Goal: Task Accomplishment & Management: Manage account settings

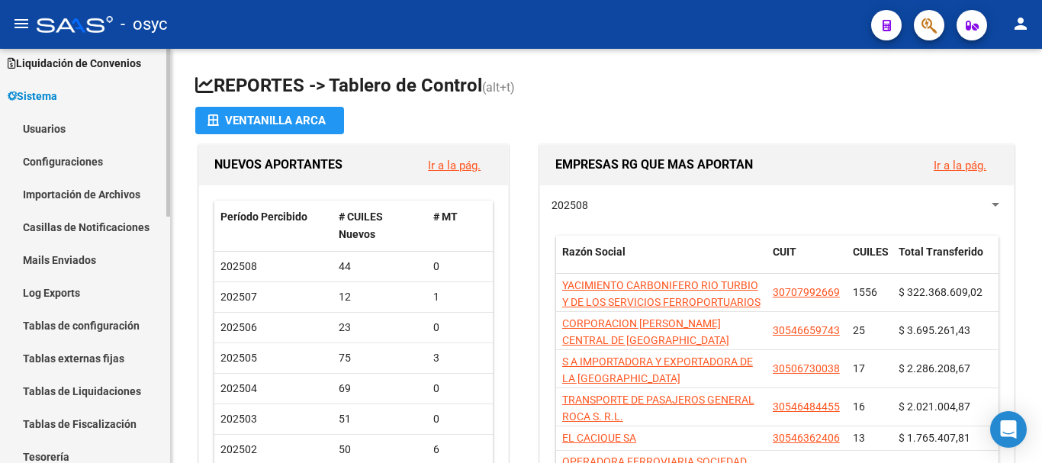
scroll to position [74, 0]
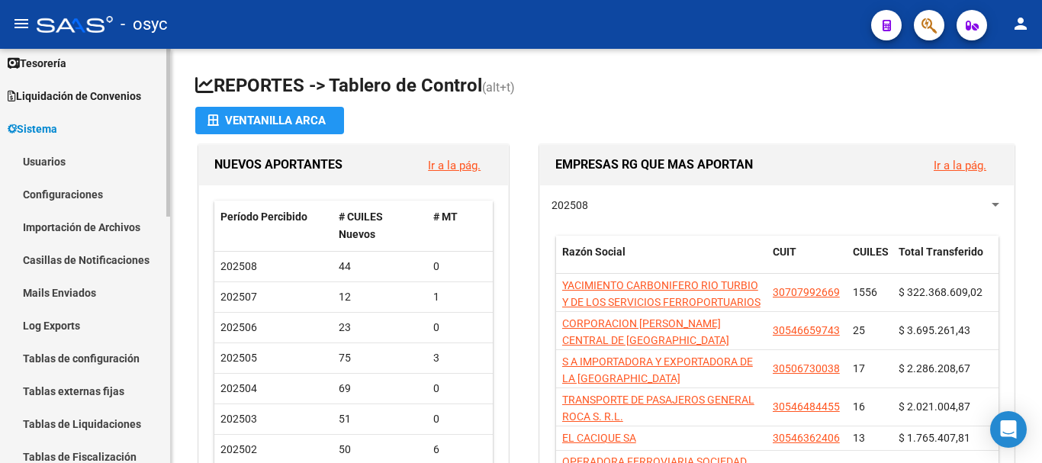
click at [59, 167] on link "Usuarios" at bounding box center [85, 161] width 170 height 33
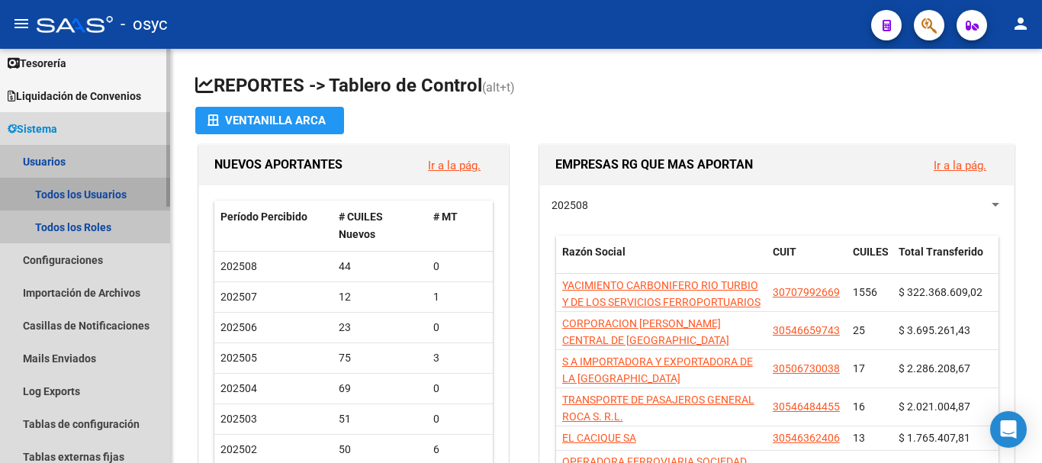
click at [118, 192] on link "Todos los Usuarios" at bounding box center [85, 194] width 170 height 33
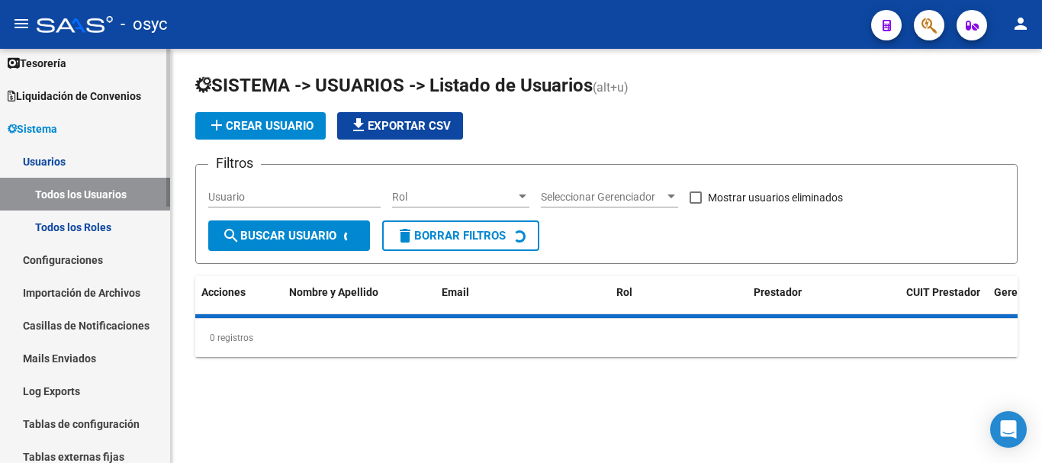
click at [100, 224] on link "Todos los Roles" at bounding box center [85, 226] width 170 height 33
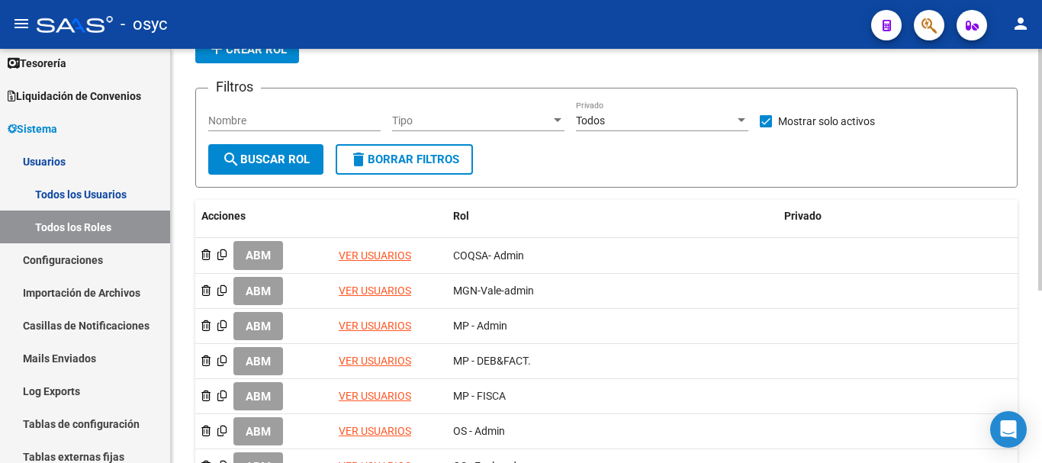
scroll to position [152, 0]
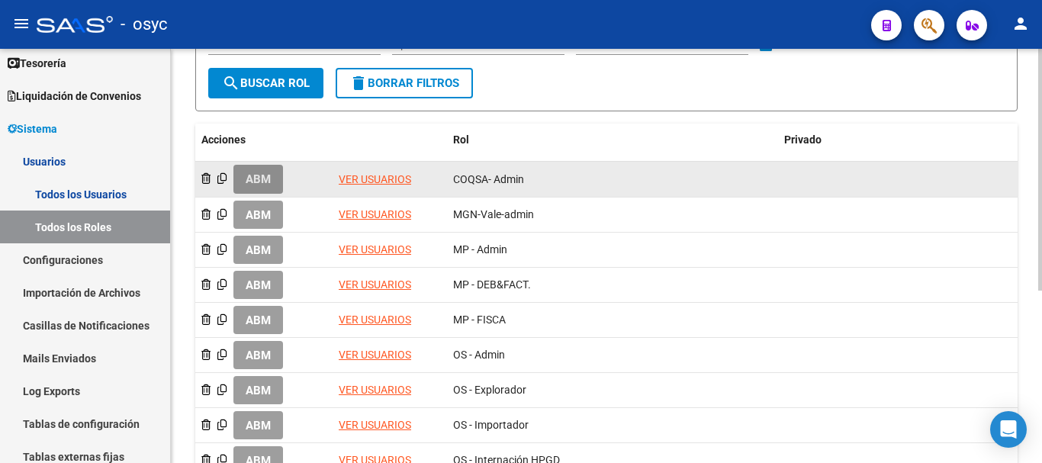
click at [267, 189] on button "ABM" at bounding box center [258, 179] width 50 height 28
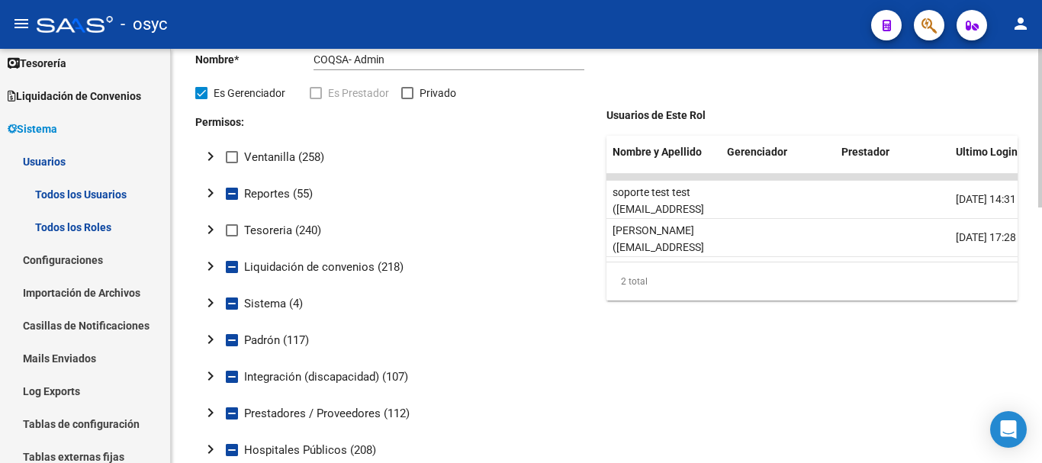
scroll to position [152, 0]
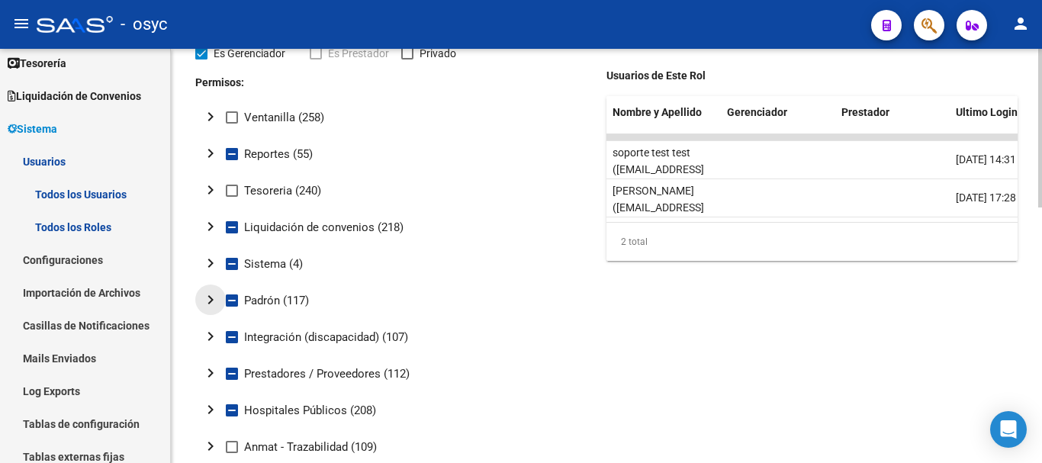
click at [206, 300] on mat-icon "chevron_right" at bounding box center [210, 300] width 18 height 18
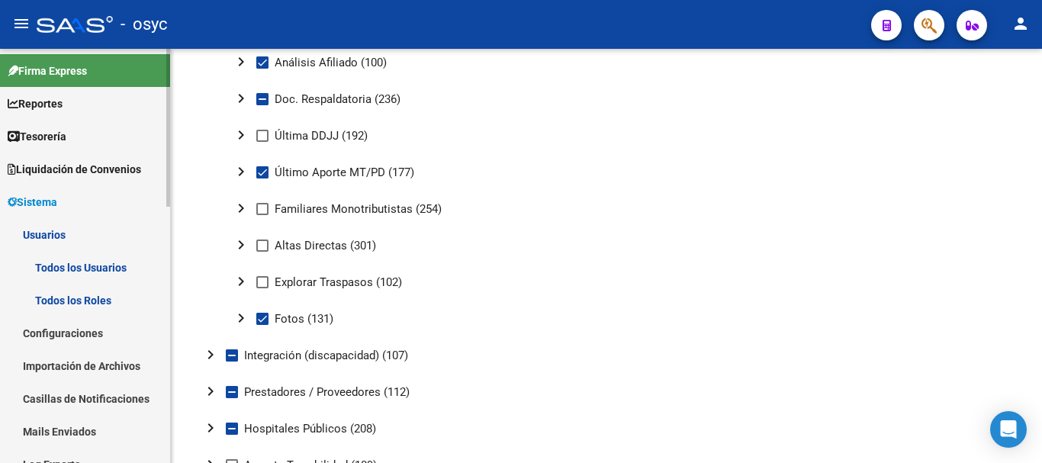
scroll to position [0, 0]
click at [66, 331] on link "Configuraciones" at bounding box center [85, 333] width 170 height 33
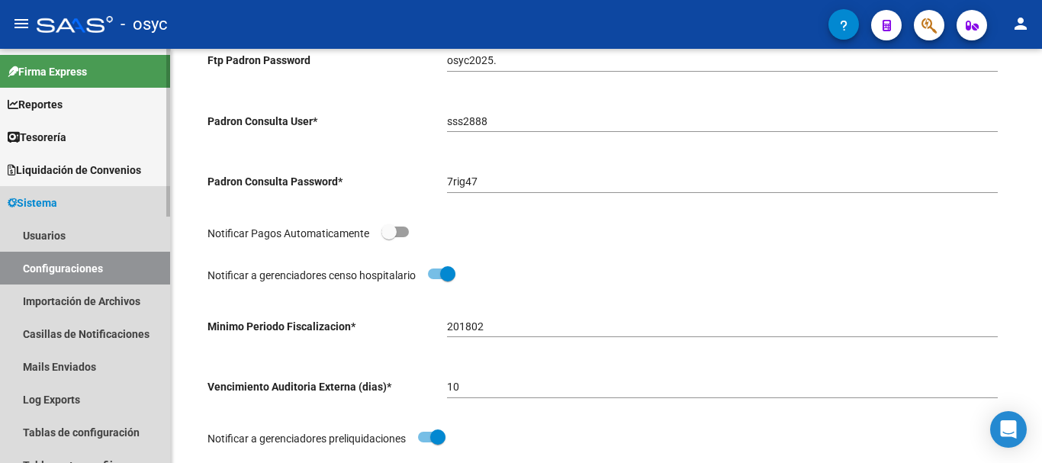
click at [40, 194] on span "Sistema" at bounding box center [33, 202] width 50 height 17
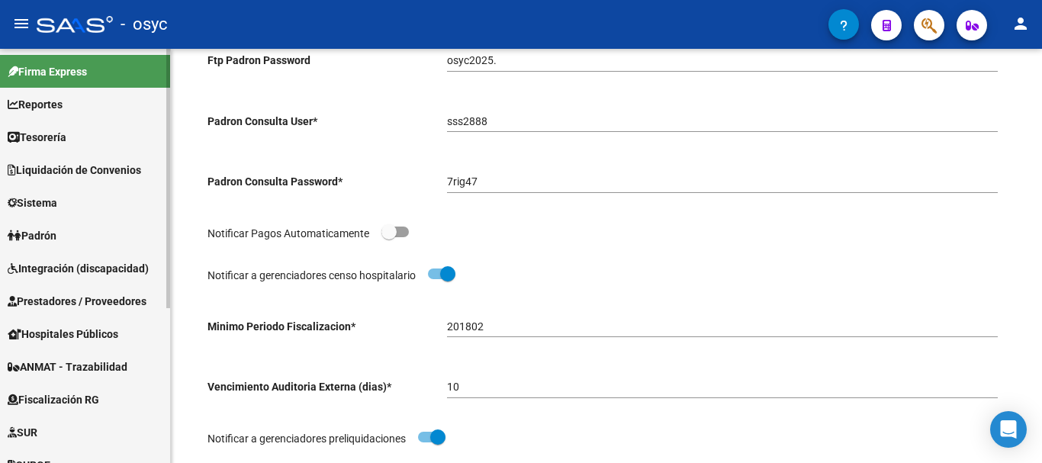
click at [50, 201] on span "Sistema" at bounding box center [33, 202] width 50 height 17
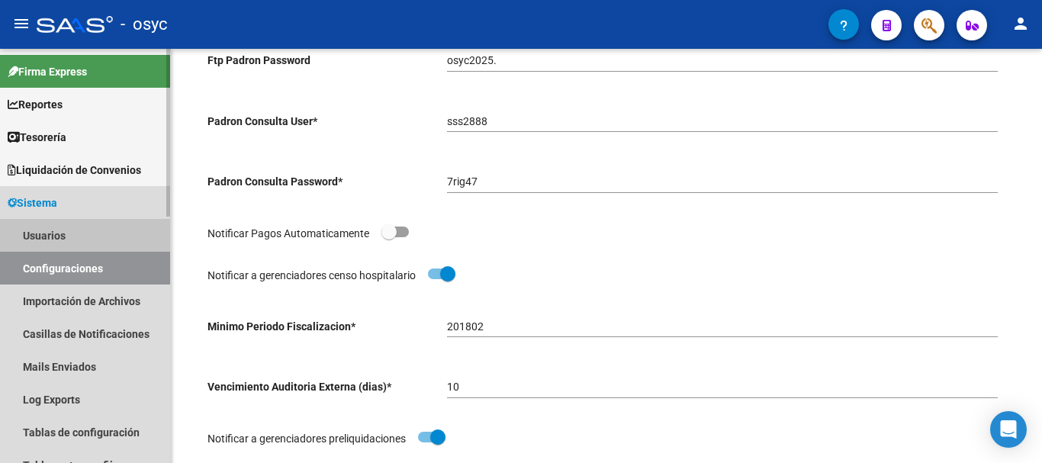
click at [60, 241] on link "Usuarios" at bounding box center [85, 235] width 170 height 33
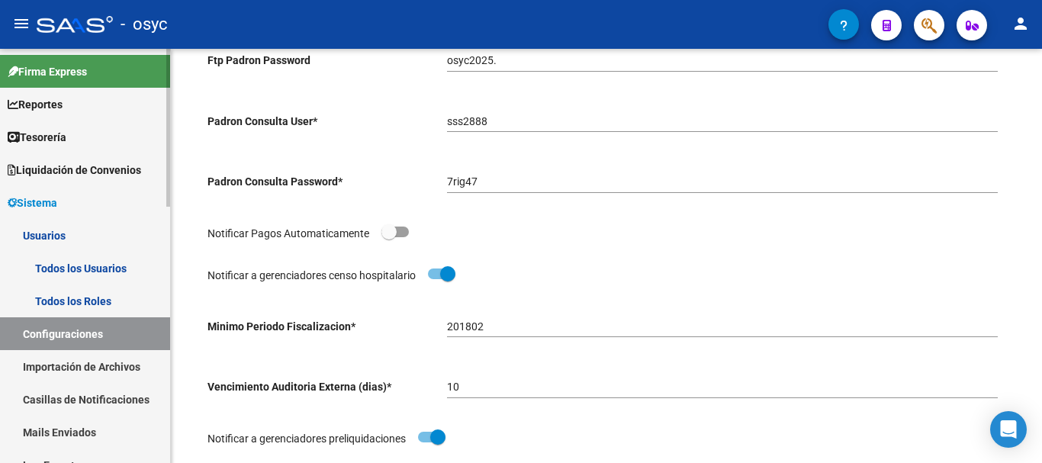
click at [74, 293] on link "Todos los Roles" at bounding box center [85, 300] width 170 height 33
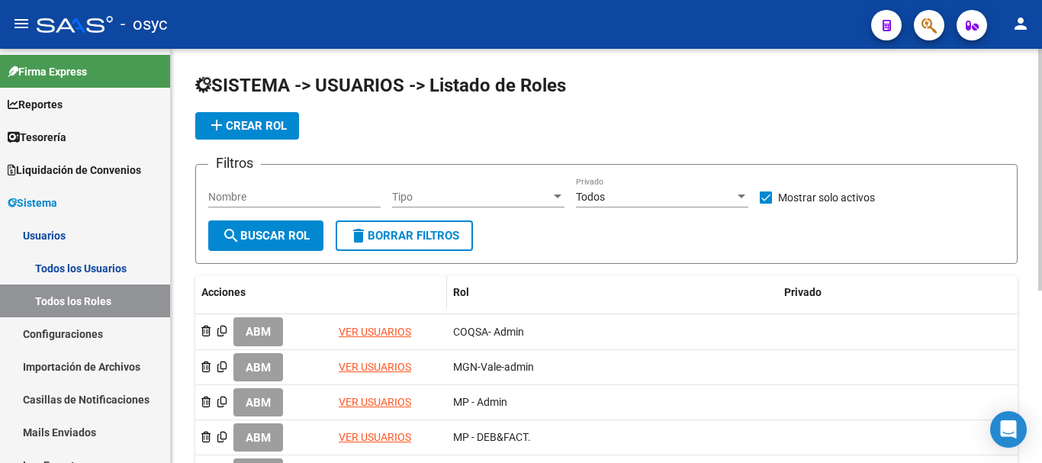
scroll to position [76, 0]
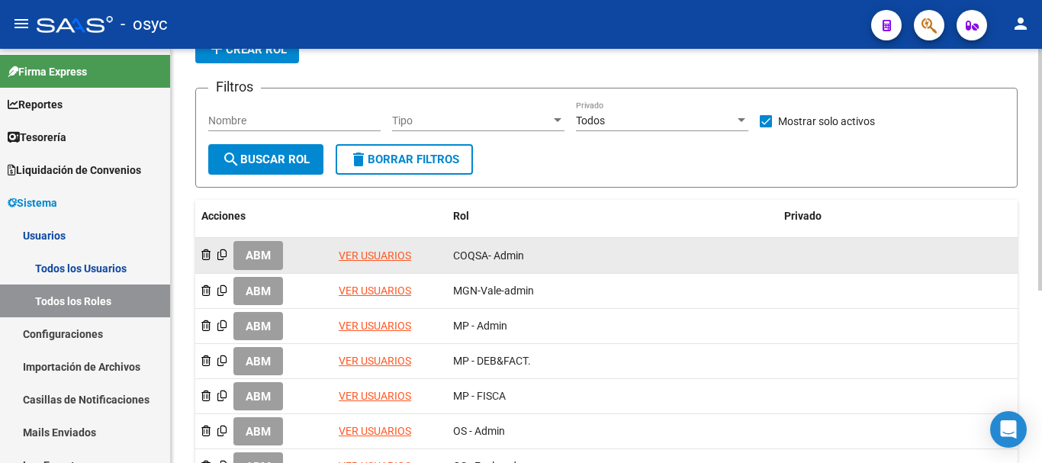
click at [255, 252] on span "ABM" at bounding box center [258, 256] width 25 height 14
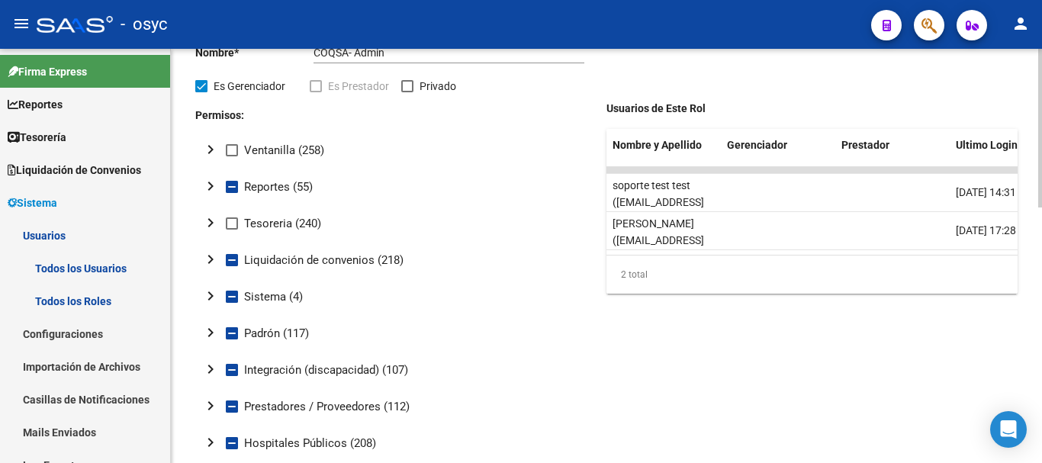
scroll to position [152, 0]
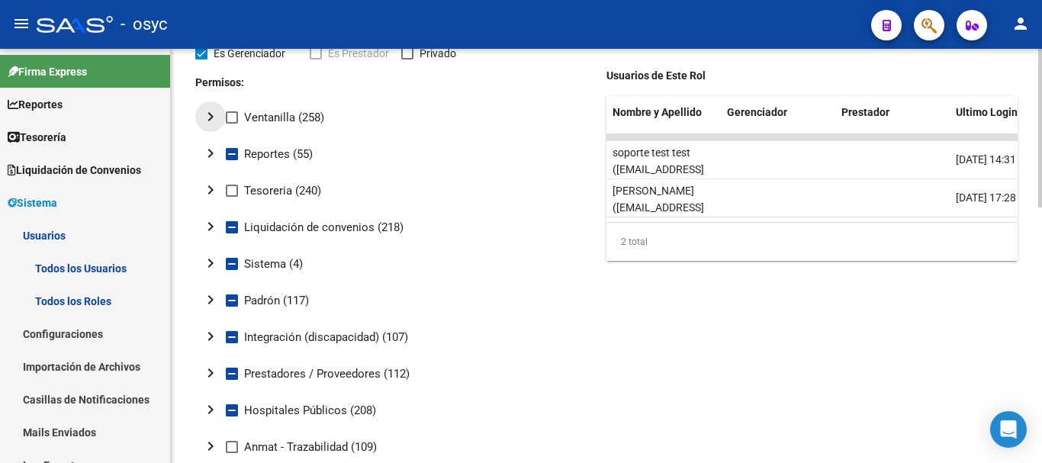
click at [210, 106] on button "chevron_right" at bounding box center [210, 116] width 30 height 30
click at [213, 109] on mat-icon "chevron_right" at bounding box center [210, 117] width 18 height 18
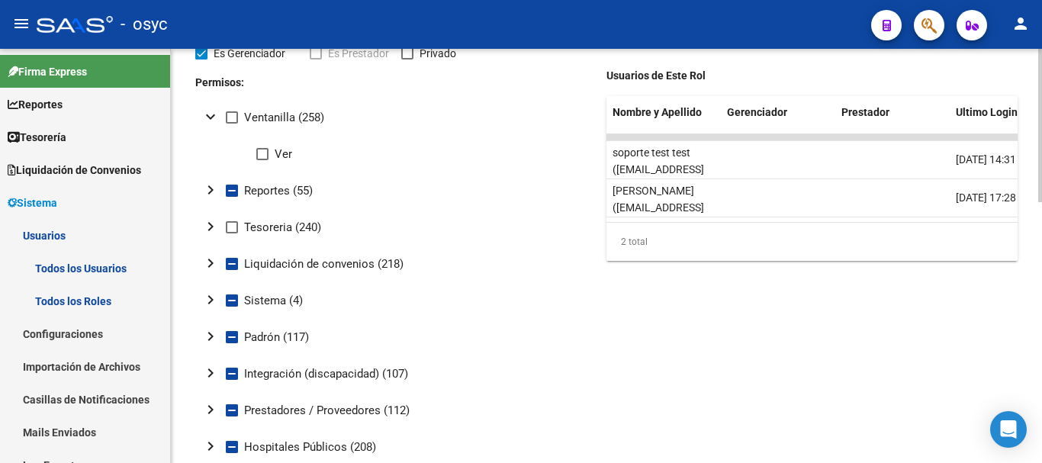
click at [208, 196] on mat-icon "chevron_right" at bounding box center [210, 190] width 18 height 18
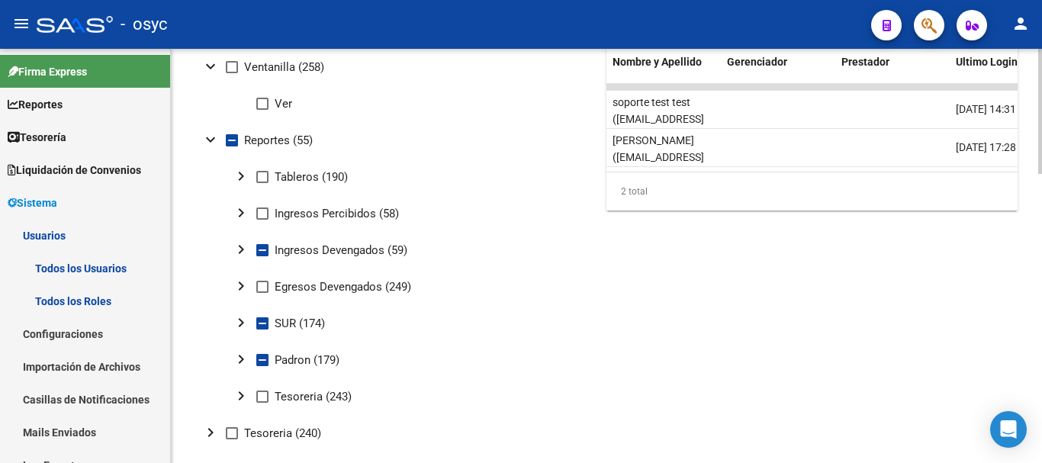
scroll to position [305, 0]
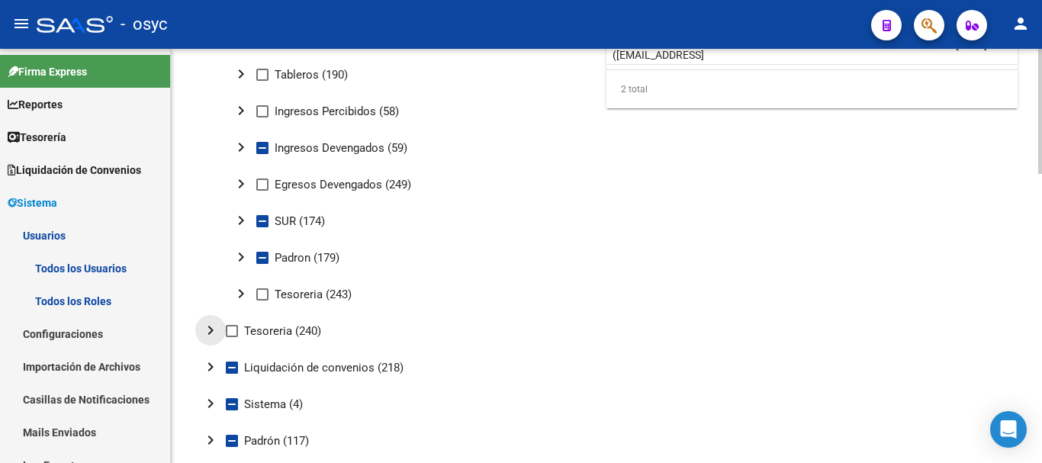
click at [215, 329] on mat-icon "chevron_right" at bounding box center [210, 330] width 18 height 18
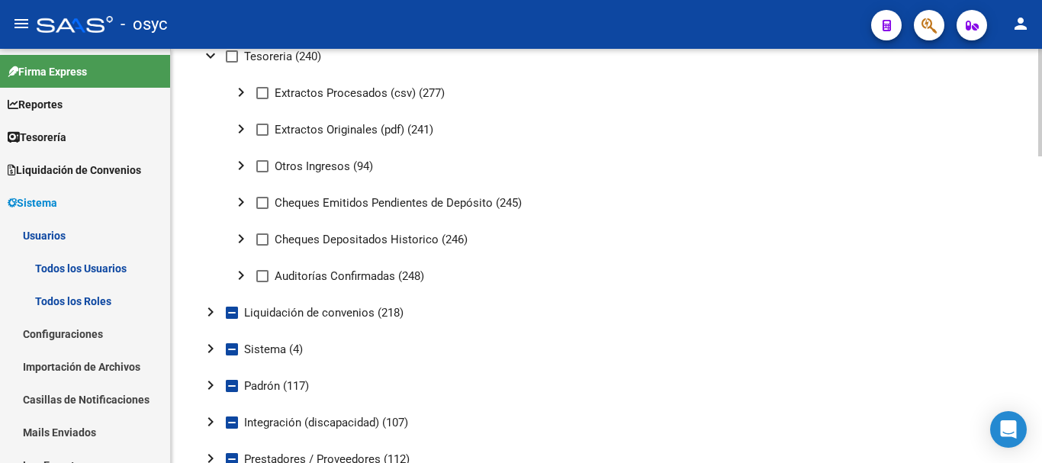
scroll to position [610, 0]
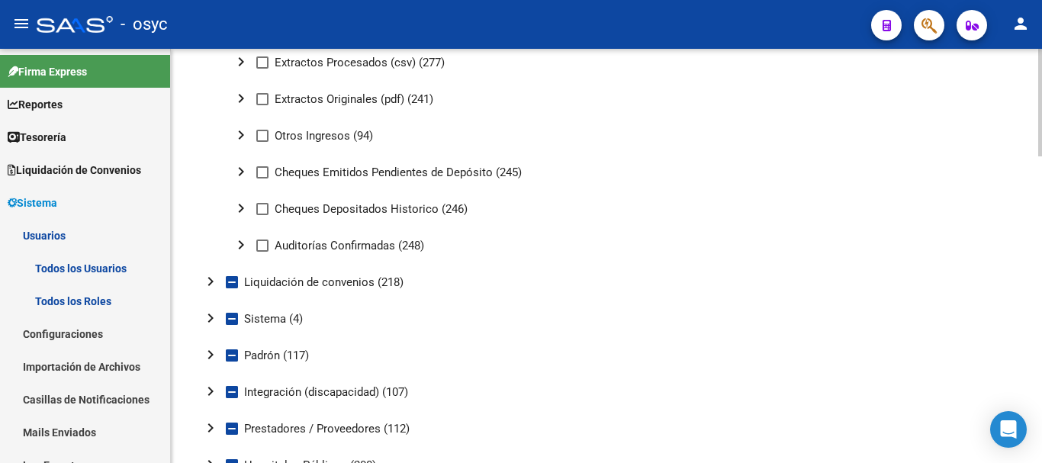
click at [211, 266] on button "chevron_right" at bounding box center [210, 281] width 30 height 30
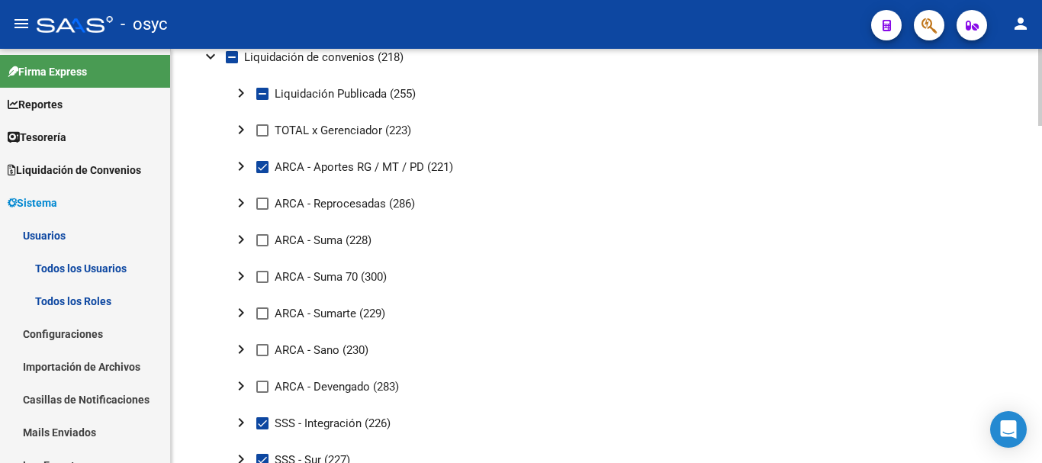
scroll to position [839, 0]
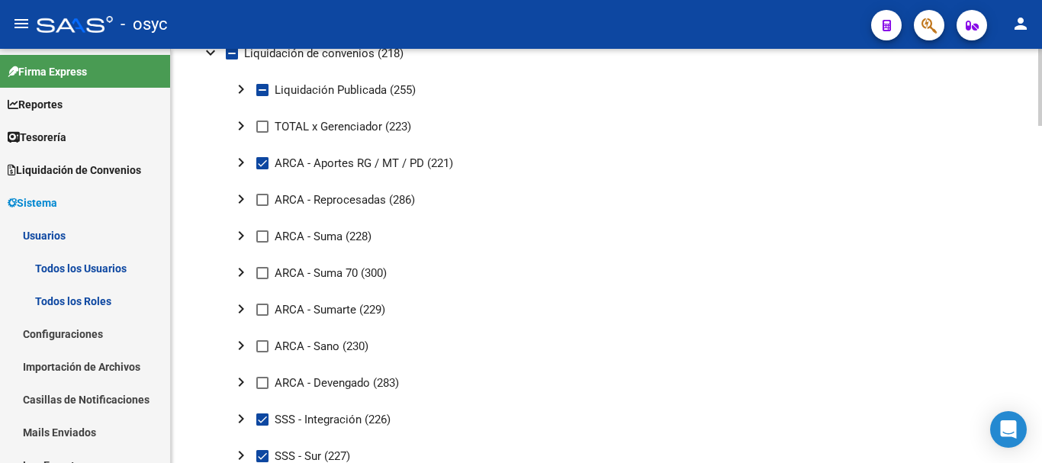
click at [264, 236] on span at bounding box center [262, 236] width 12 height 12
click at [262, 242] on input "ARCA - Suma (228)" at bounding box center [262, 242] width 1 height 1
click at [264, 236] on span at bounding box center [262, 236] width 12 height 12
click at [262, 242] on input "ARCA - Suma (228)" at bounding box center [262, 242] width 1 height 1
click at [262, 232] on span at bounding box center [262, 236] width 12 height 12
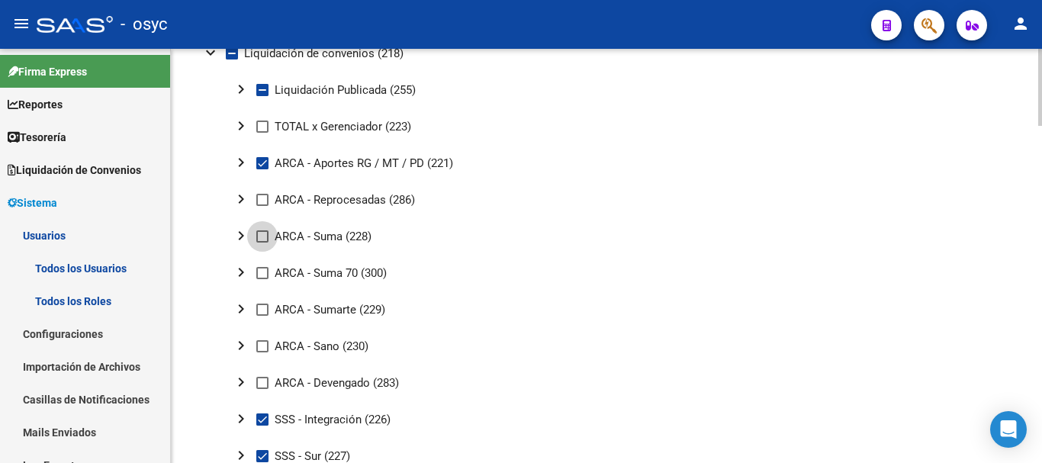
click at [262, 242] on input "ARCA - Suma (228)" at bounding box center [262, 242] width 1 height 1
checkbox input "true"
click at [260, 270] on span at bounding box center [262, 273] width 12 height 12
click at [262, 279] on input "ARCA - Suma 70 (300)" at bounding box center [262, 279] width 1 height 1
checkbox input "true"
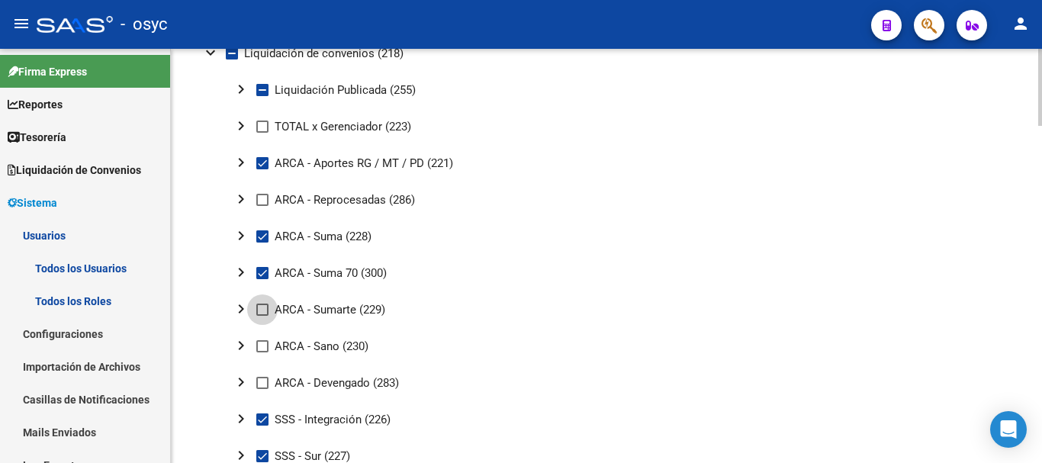
click at [261, 308] on span at bounding box center [262, 309] width 12 height 12
click at [262, 316] on input "ARCA - Sumarte (229)" at bounding box center [262, 316] width 1 height 1
checkbox input "true"
click at [265, 348] on span at bounding box center [262, 346] width 12 height 12
click at [262, 352] on input "ARCA - Sano (230)" at bounding box center [262, 352] width 1 height 1
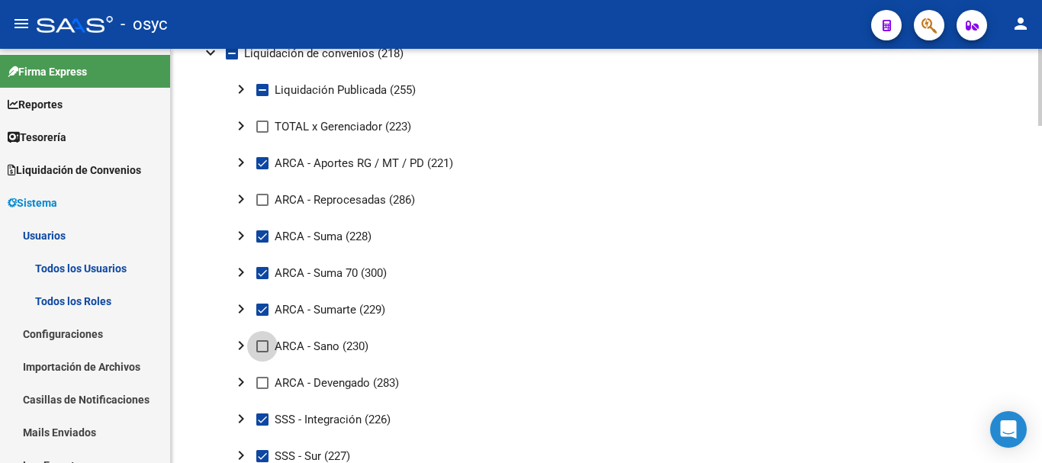
checkbox input "true"
click at [268, 124] on span at bounding box center [262, 126] width 12 height 12
click at [262, 133] on input "TOTAL x Gerenciador (223)" at bounding box center [262, 133] width 1 height 1
checkbox input "true"
click at [263, 197] on span at bounding box center [262, 200] width 12 height 12
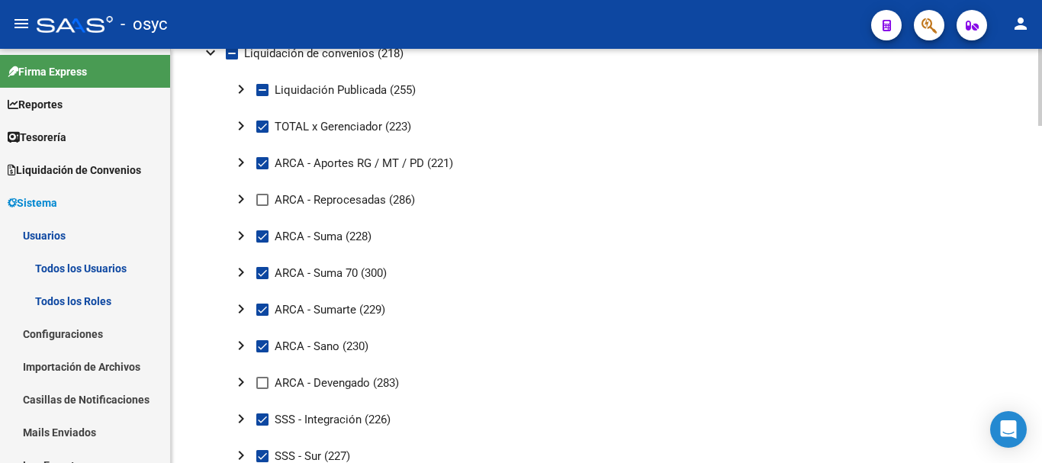
click at [262, 206] on input "ARCA - Reprocesadas (286)" at bounding box center [262, 206] width 1 height 1
checkbox input "true"
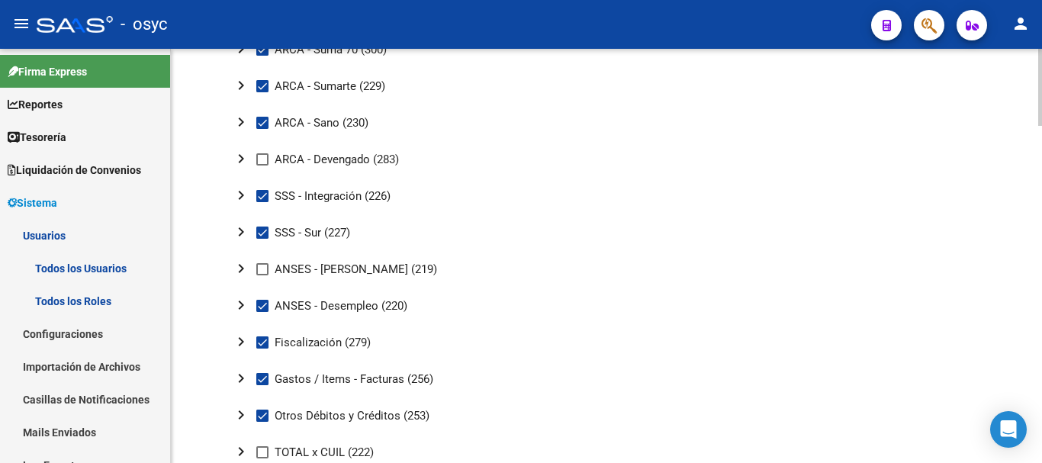
scroll to position [1067, 0]
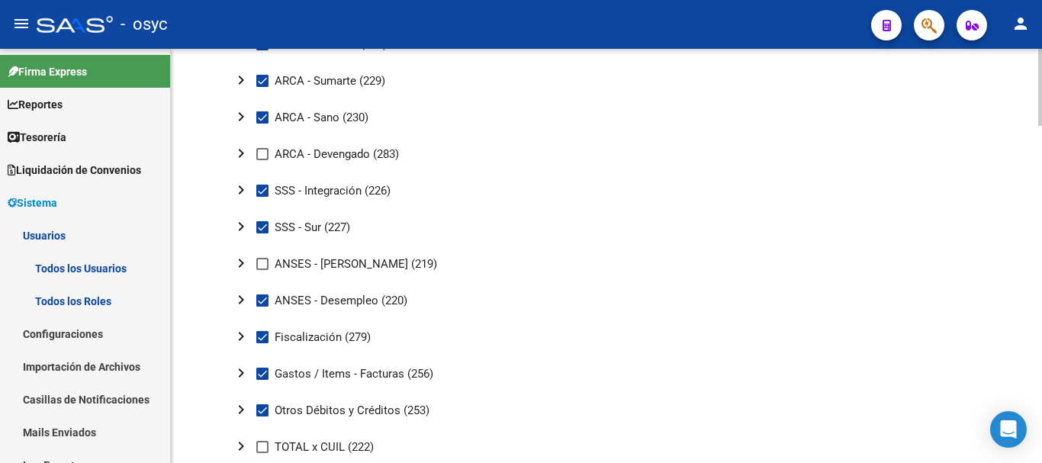
click at [259, 154] on span at bounding box center [262, 154] width 12 height 12
click at [262, 160] on input "ARCA - Devengado (283)" at bounding box center [262, 160] width 1 height 1
checkbox input "true"
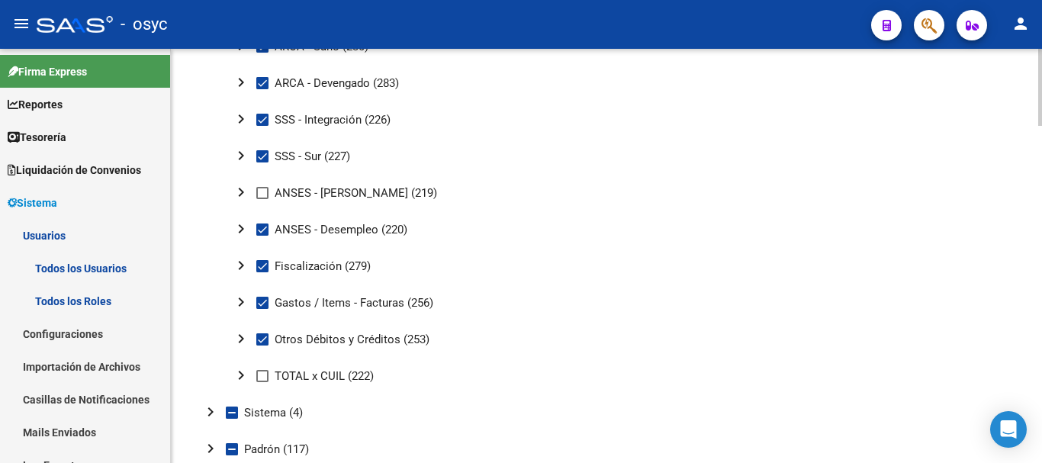
scroll to position [1144, 0]
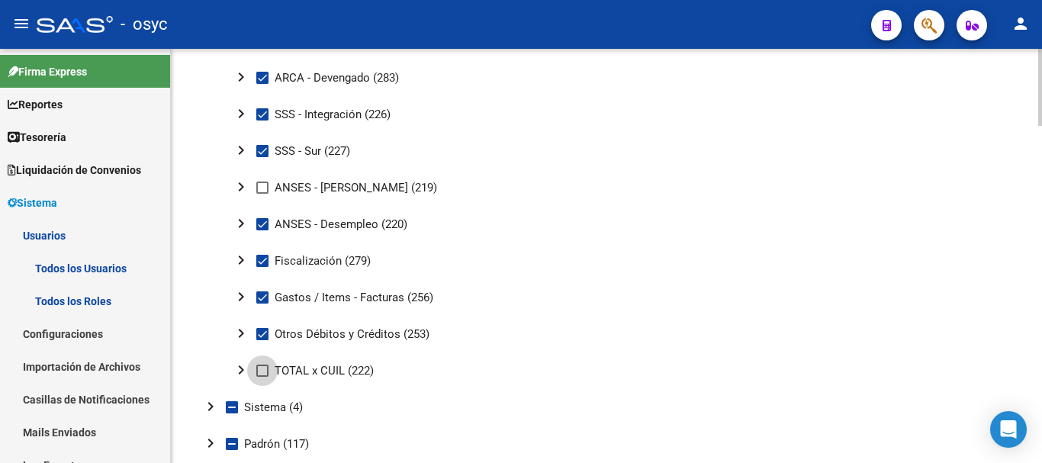
click at [263, 373] on span at bounding box center [262, 370] width 12 height 12
click at [262, 377] on input "TOTAL x CUIL (222)" at bounding box center [262, 377] width 1 height 1
checkbox input "true"
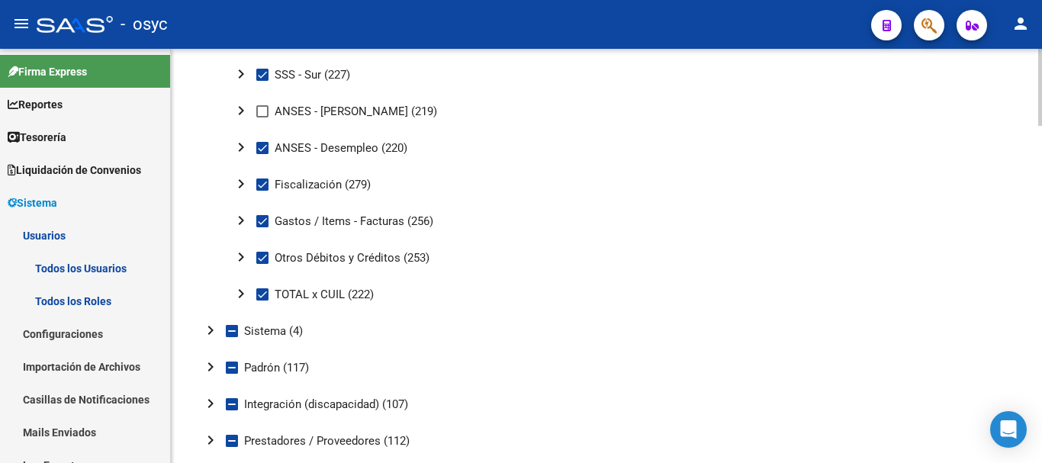
click at [215, 367] on mat-icon "chevron_right" at bounding box center [210, 367] width 18 height 18
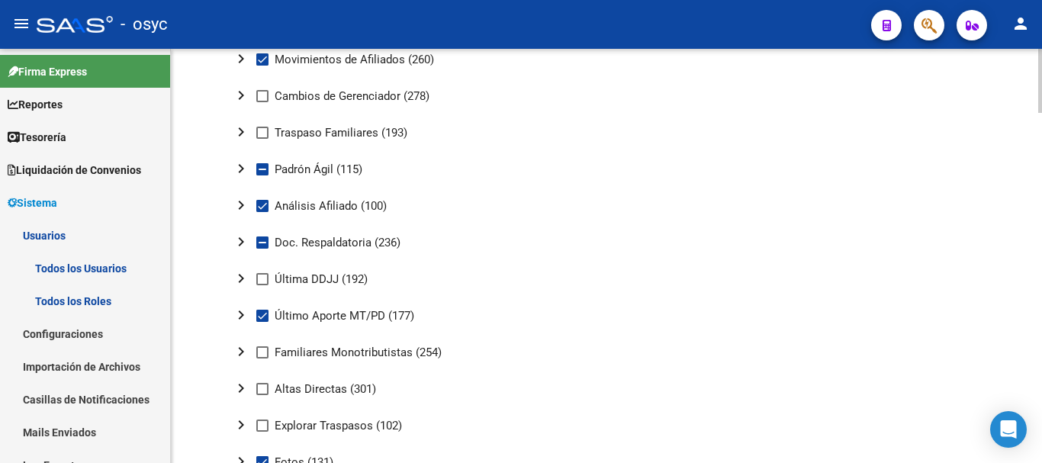
scroll to position [1677, 0]
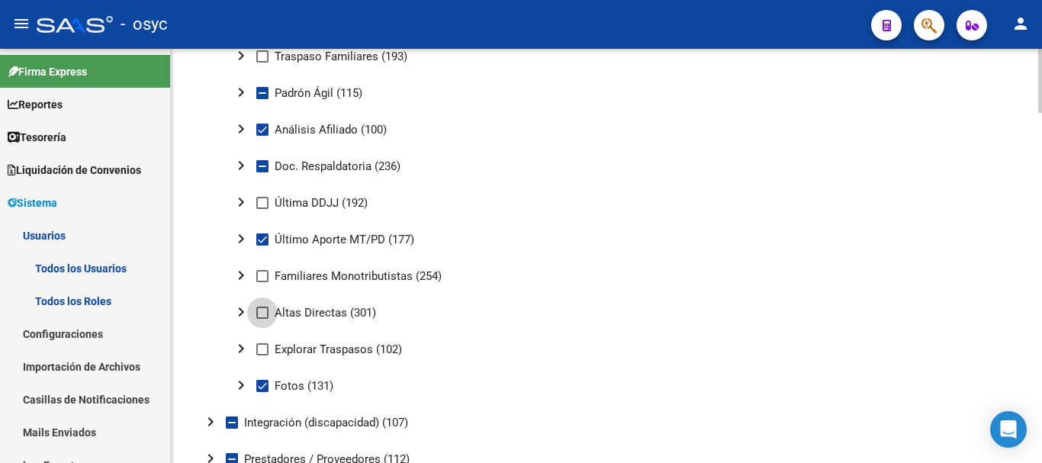
click at [275, 309] on span "Altas Directas (301)" at bounding box center [324, 312] width 101 height 18
click at [262, 319] on input "Altas Directas (301)" at bounding box center [262, 319] width 1 height 1
checkbox input "true"
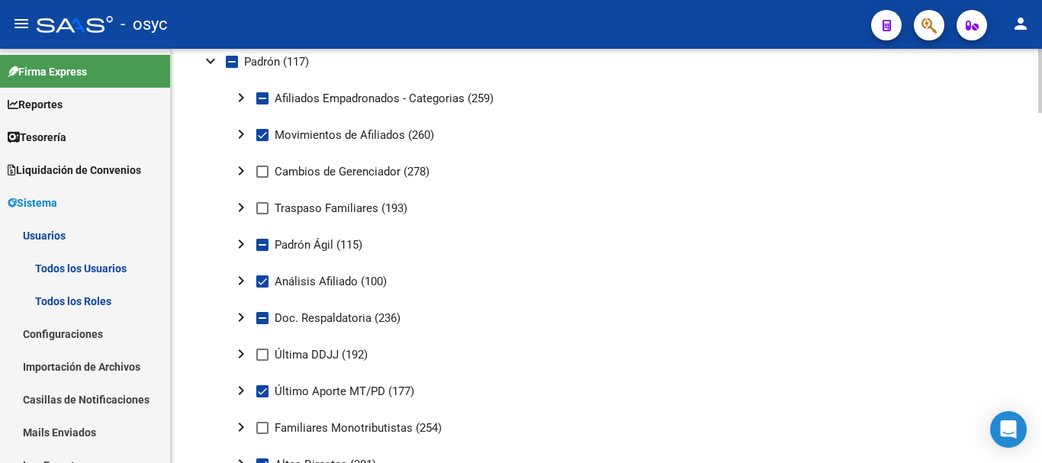
scroll to position [1525, 0]
click at [319, 215] on span "Traspaso Familiares (193)" at bounding box center [340, 209] width 133 height 18
click at [262, 215] on input "Traspaso Familiares (193)" at bounding box center [262, 215] width 1 height 1
click at [319, 215] on span "Traspaso Familiares (193)" at bounding box center [340, 209] width 133 height 18
click at [262, 215] on input "Traspaso Familiares (193)" at bounding box center [262, 215] width 1 height 1
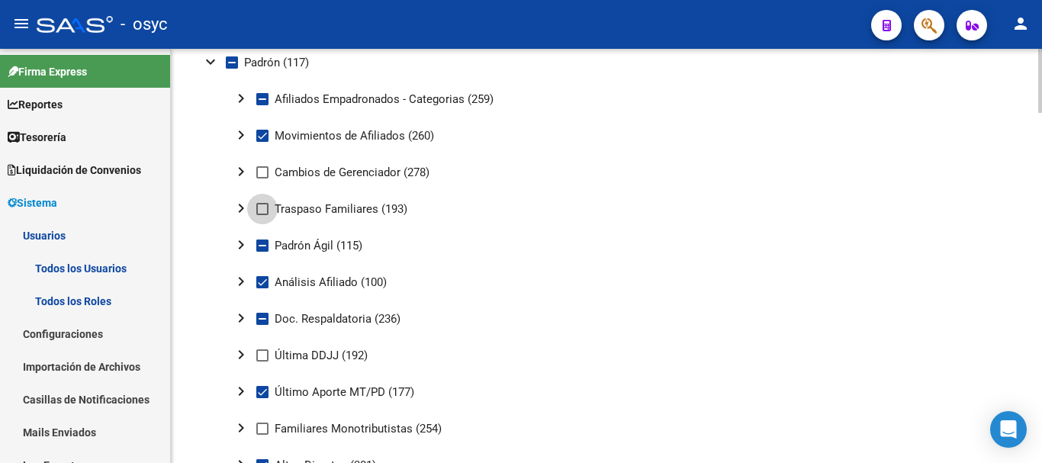
checkbox input "false"
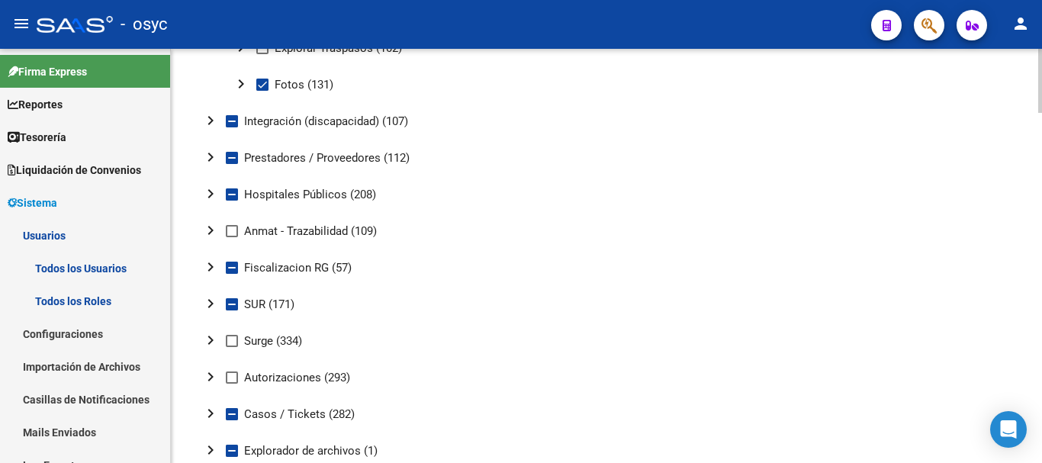
scroll to position [1982, 0]
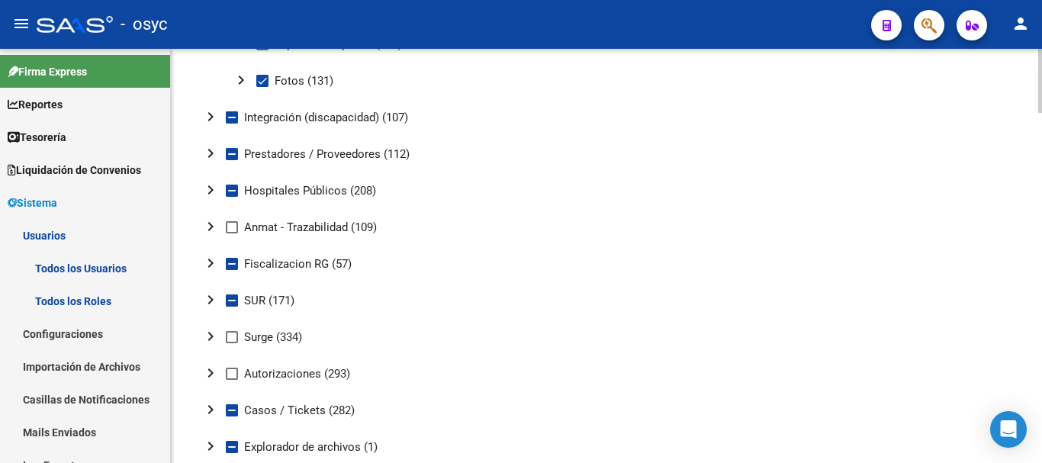
click at [207, 146] on mat-icon "chevron_right" at bounding box center [210, 153] width 18 height 18
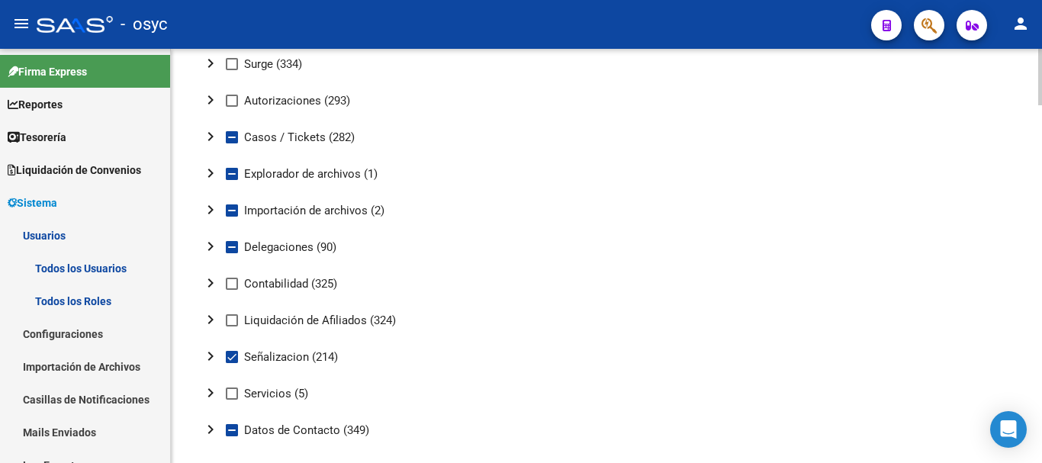
scroll to position [2643, 0]
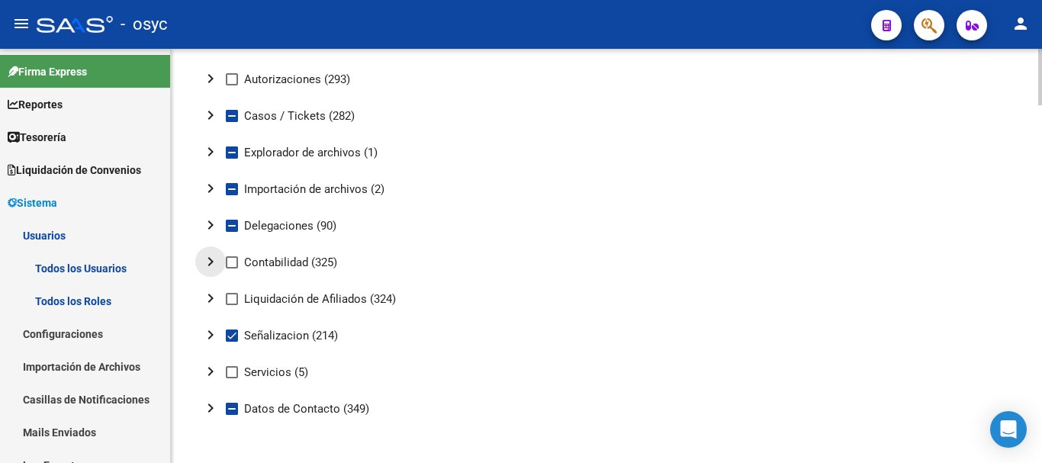
click at [198, 263] on button "chevron_right" at bounding box center [210, 261] width 30 height 30
click at [199, 263] on button "chevron_right" at bounding box center [210, 261] width 30 height 30
click at [207, 266] on mat-icon "chevron_right" at bounding box center [210, 261] width 18 height 18
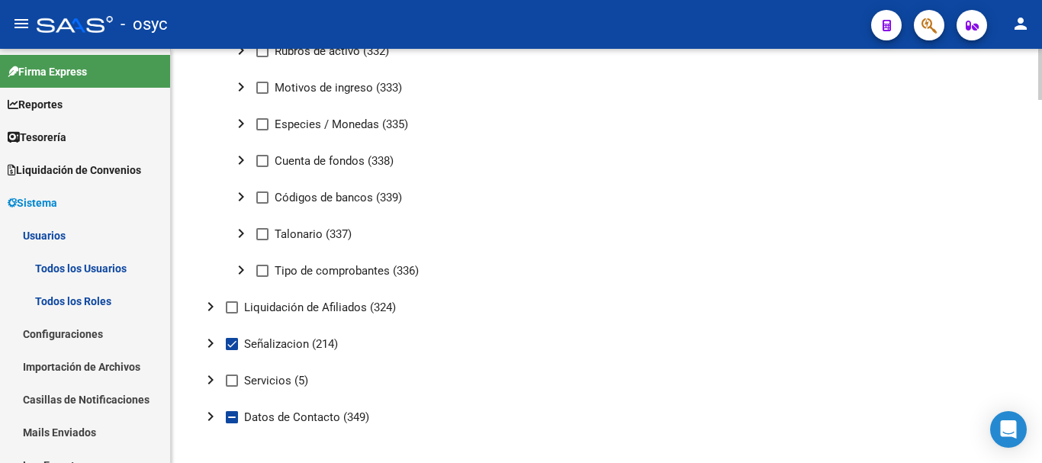
scroll to position [2936, 0]
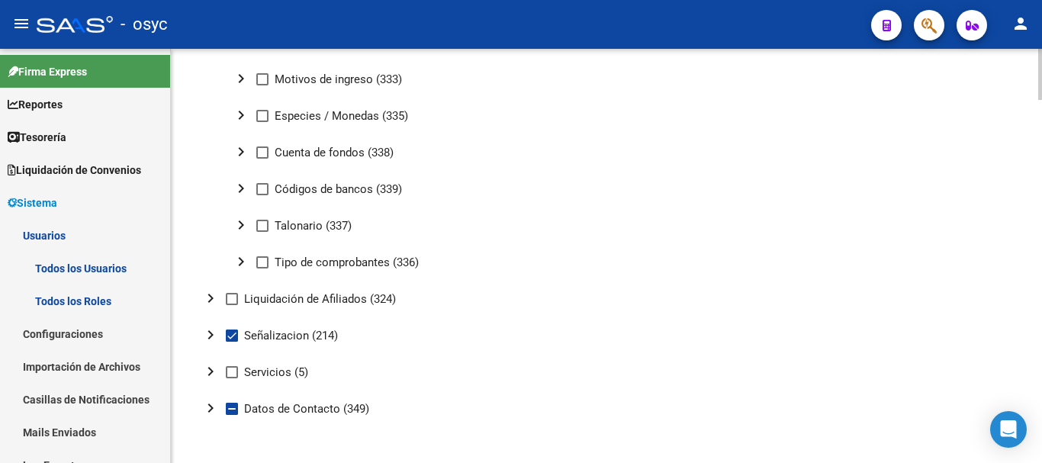
click at [209, 294] on mat-icon "chevron_right" at bounding box center [210, 298] width 18 height 18
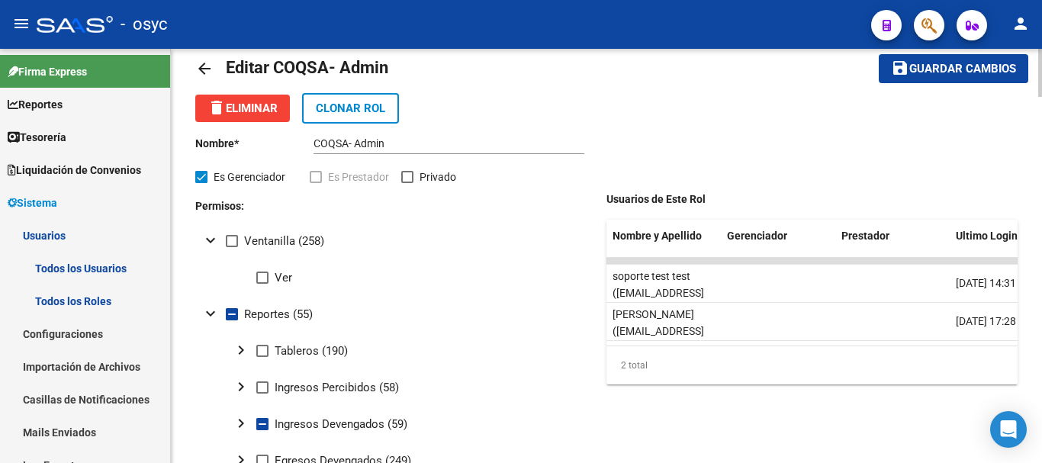
scroll to position [0, 0]
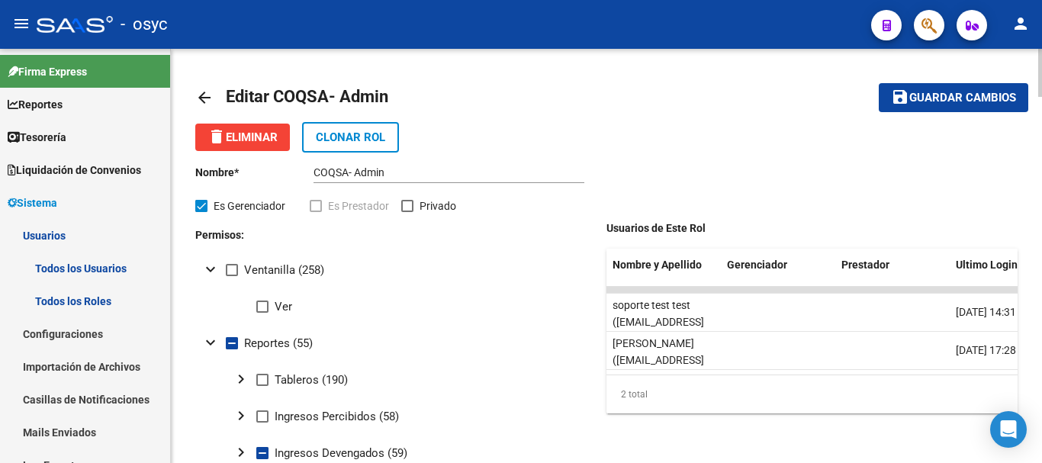
click at [891, 94] on mat-icon "save" at bounding box center [900, 97] width 18 height 18
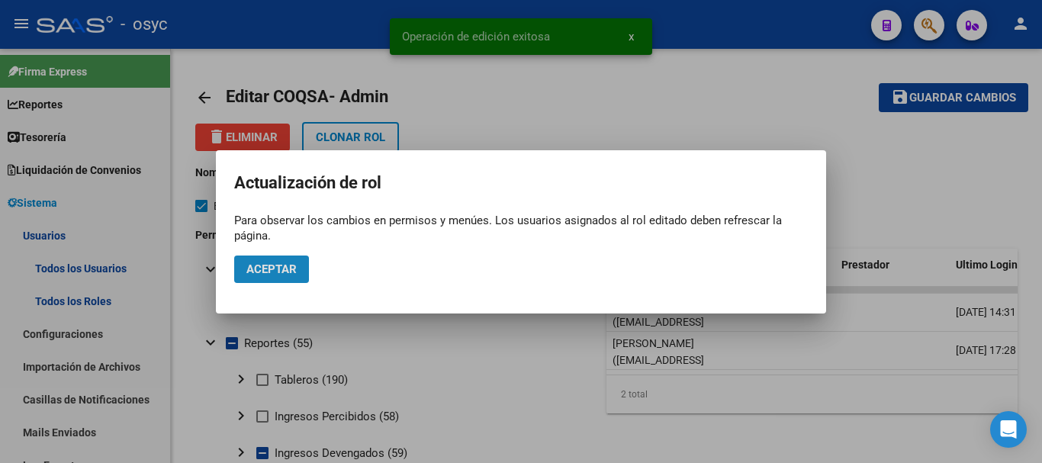
click at [297, 271] on button "Aceptar" at bounding box center [271, 268] width 75 height 27
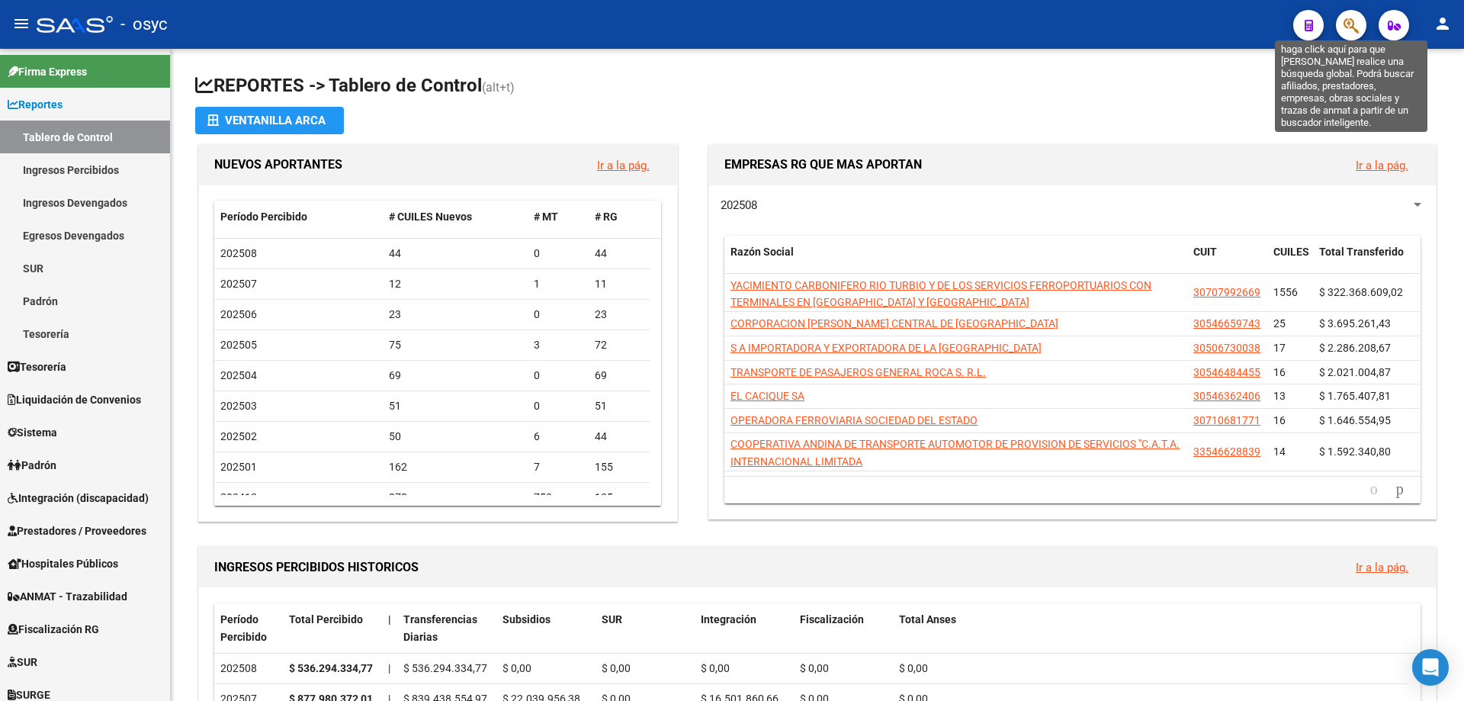
click at [1358, 25] on icon "button" at bounding box center [1351, 26] width 15 height 18
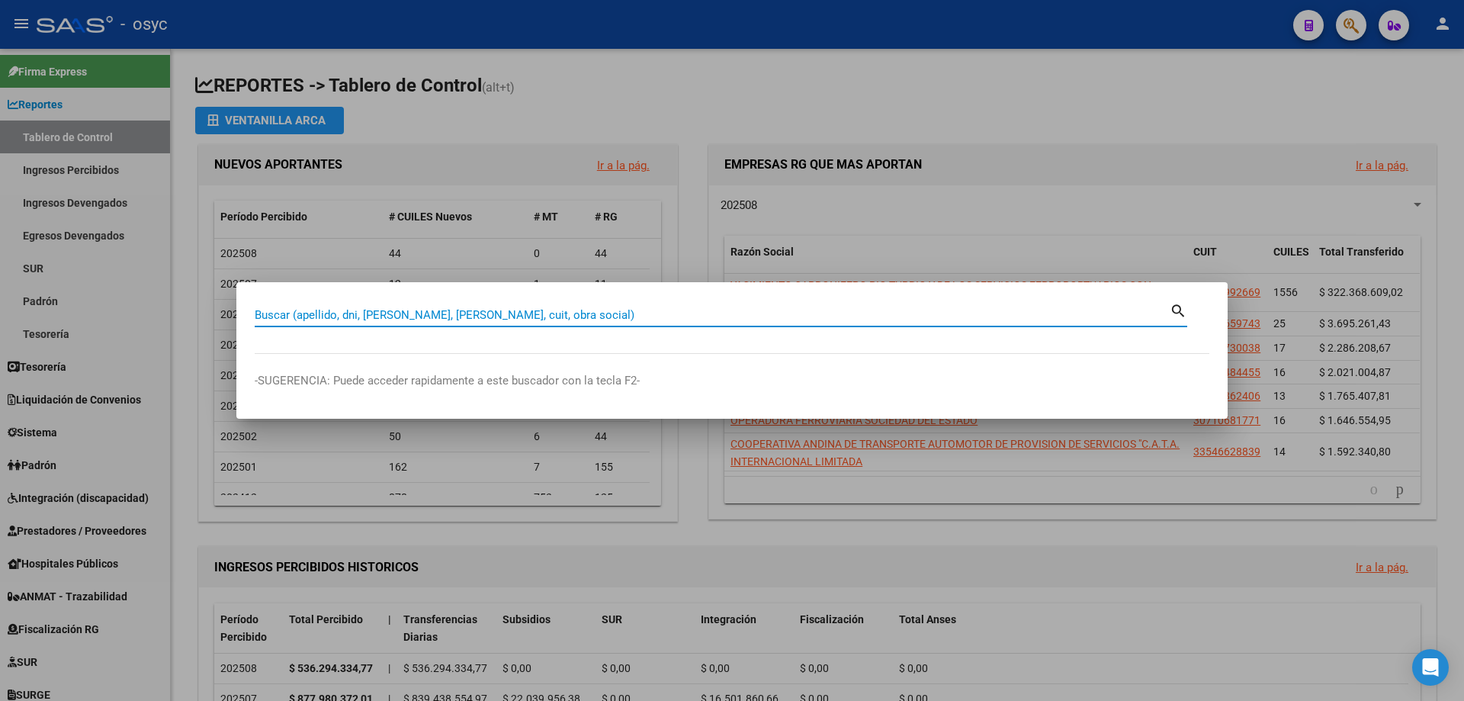
click at [705, 308] on input "Buscar (apellido, dni, cuil, nro traspaso, cuit, obra social)" at bounding box center [712, 315] width 915 height 14
click at [708, 317] on input "Buscar (apellido, dni, cuil, nro traspaso, cuit, obra social)" at bounding box center [712, 315] width 915 height 14
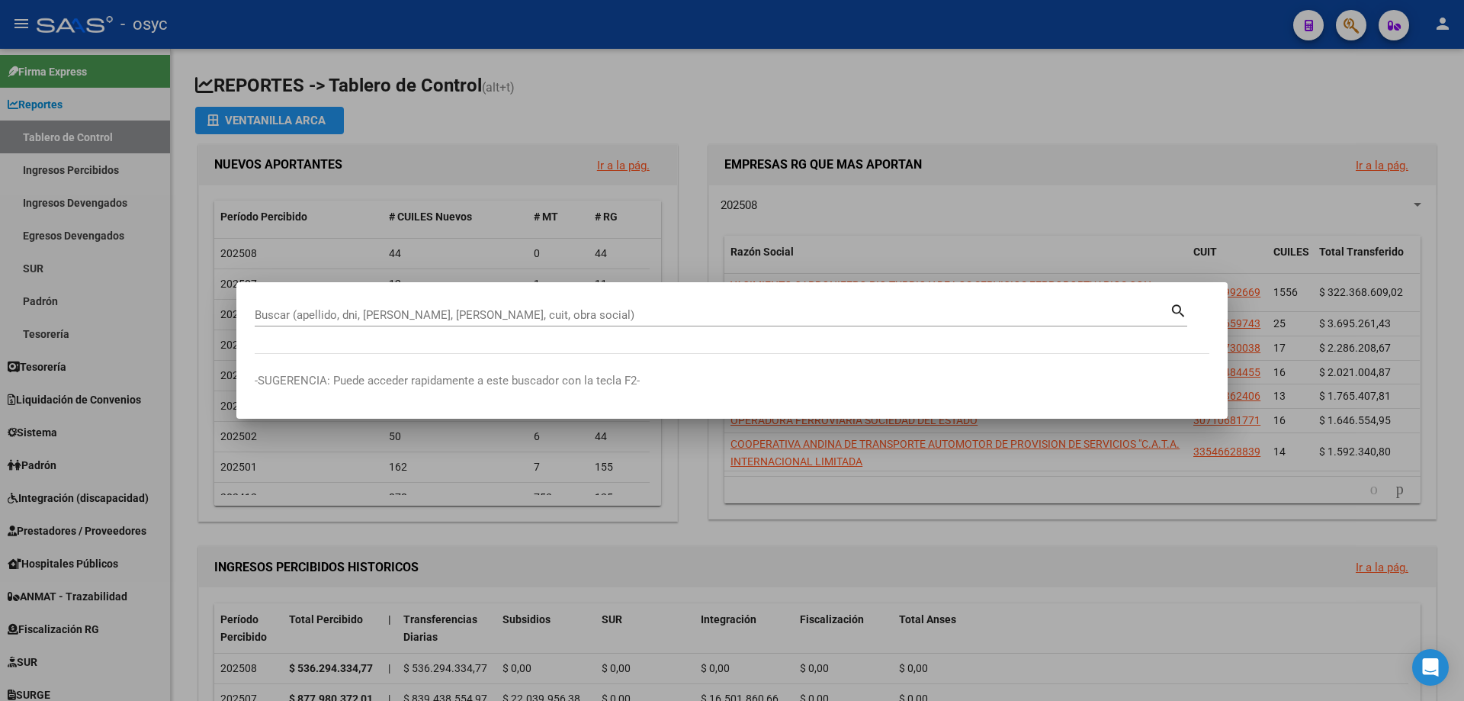
click at [884, 318] on input "Buscar (apellido, dni, cuil, nro traspaso, cuit, obra social)" at bounding box center [712, 315] width 915 height 14
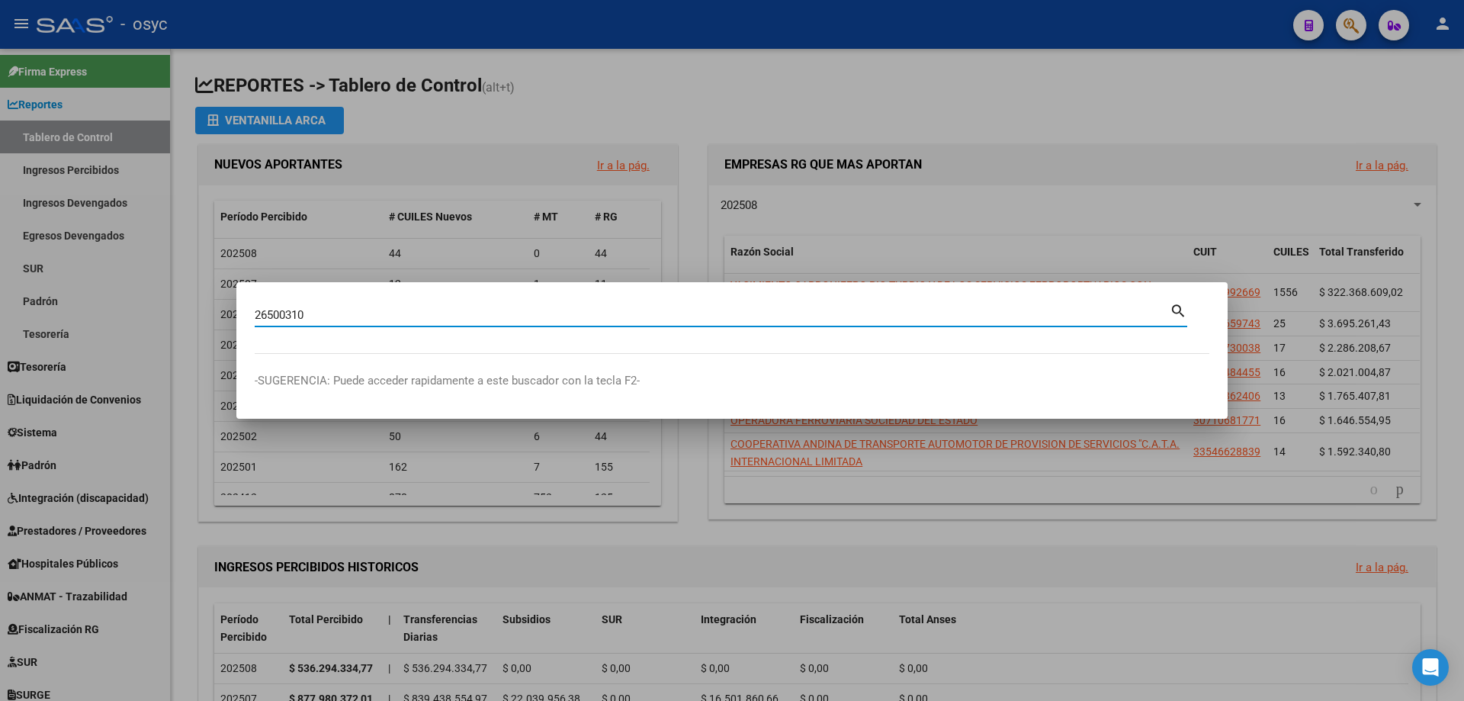
type input "26500310"
